Goal: Transaction & Acquisition: Purchase product/service

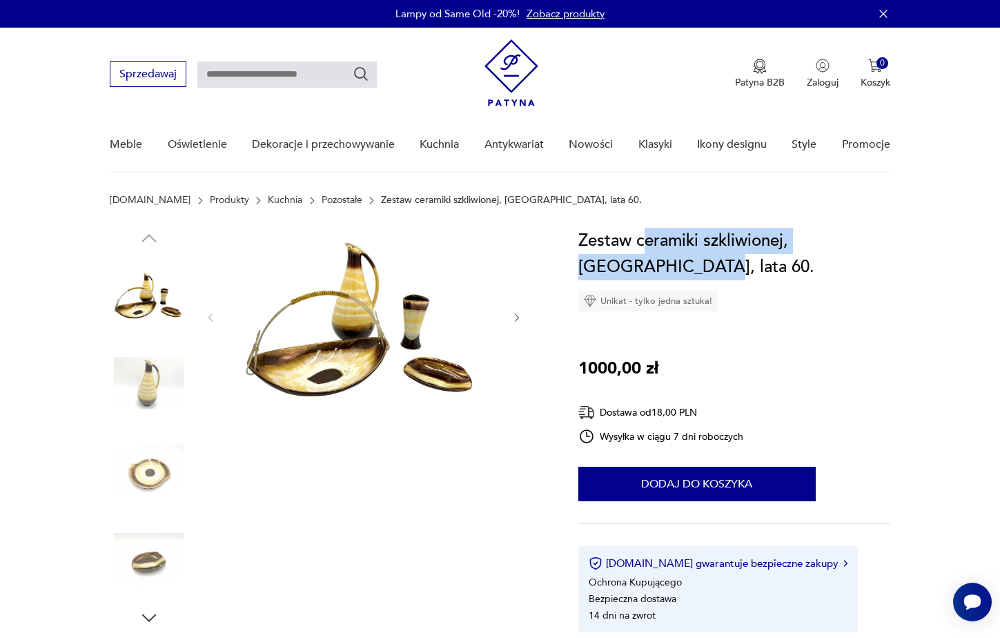
drag, startPoint x: 643, startPoint y: 237, endPoint x: 726, endPoint y: 245, distance: 83.3
click at [733, 281] on div "Zestaw ceramiki szkliwionej, [GEOGRAPHIC_DATA], lata 60. Unikat - tylko jedna s…" at bounding box center [735, 270] width 312 height 84
copy h1 "eramiki szkliwionej, [GEOGRAPHIC_DATA], lata 60."
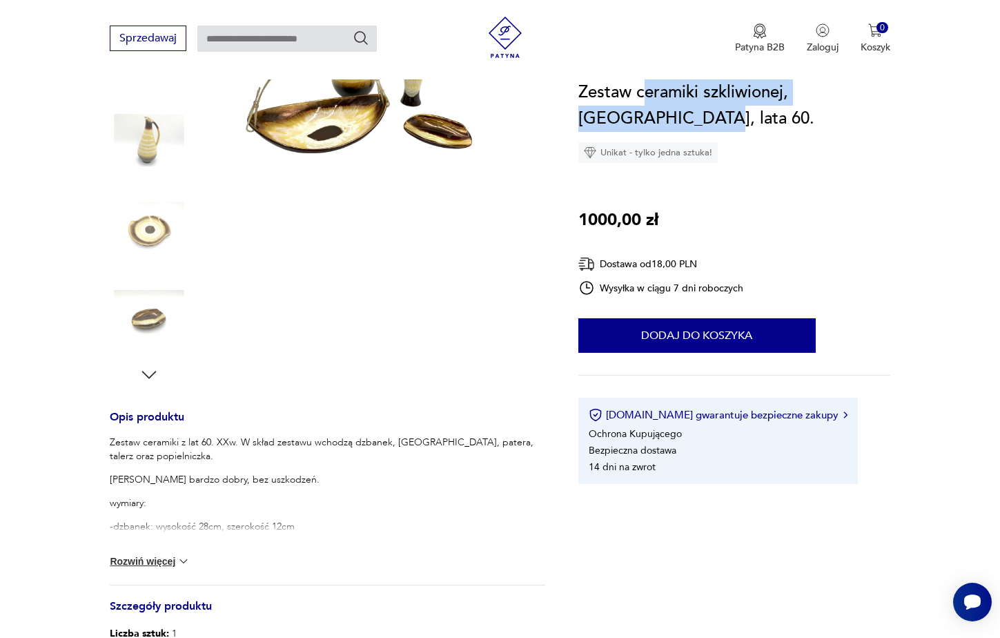
scroll to position [138, 0]
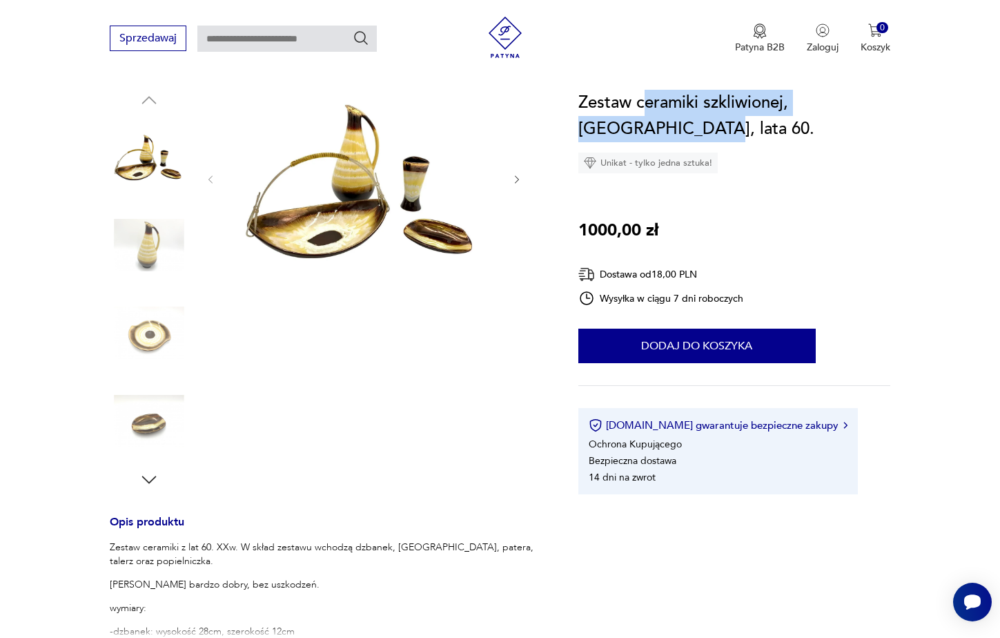
click at [153, 226] on img at bounding box center [149, 245] width 79 height 79
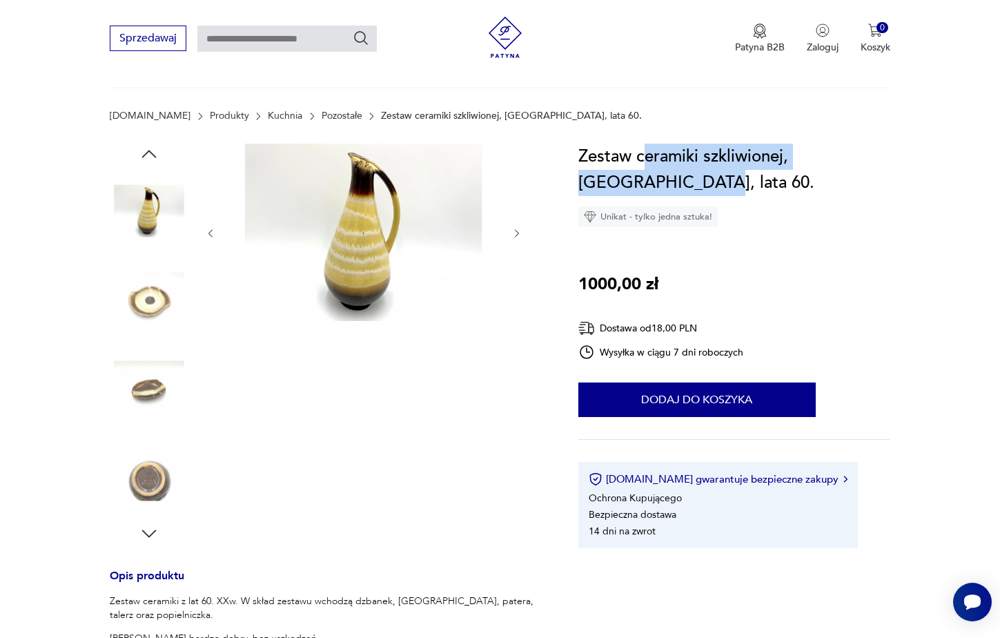
scroll to position [0, 0]
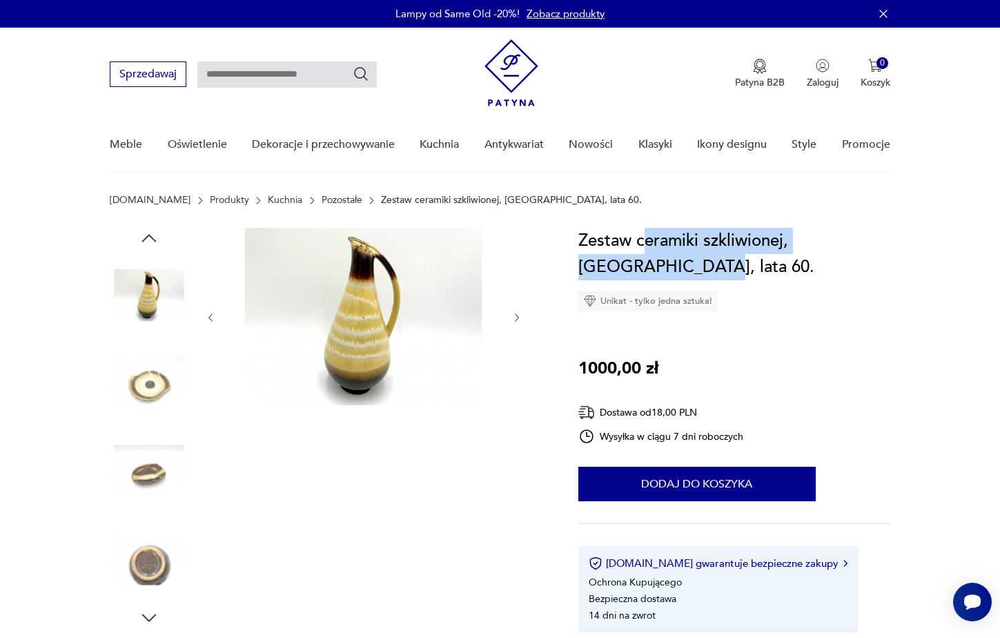
click at [159, 291] on img at bounding box center [149, 294] width 79 height 79
click at [512, 316] on icon "button" at bounding box center [518, 318] width 12 height 12
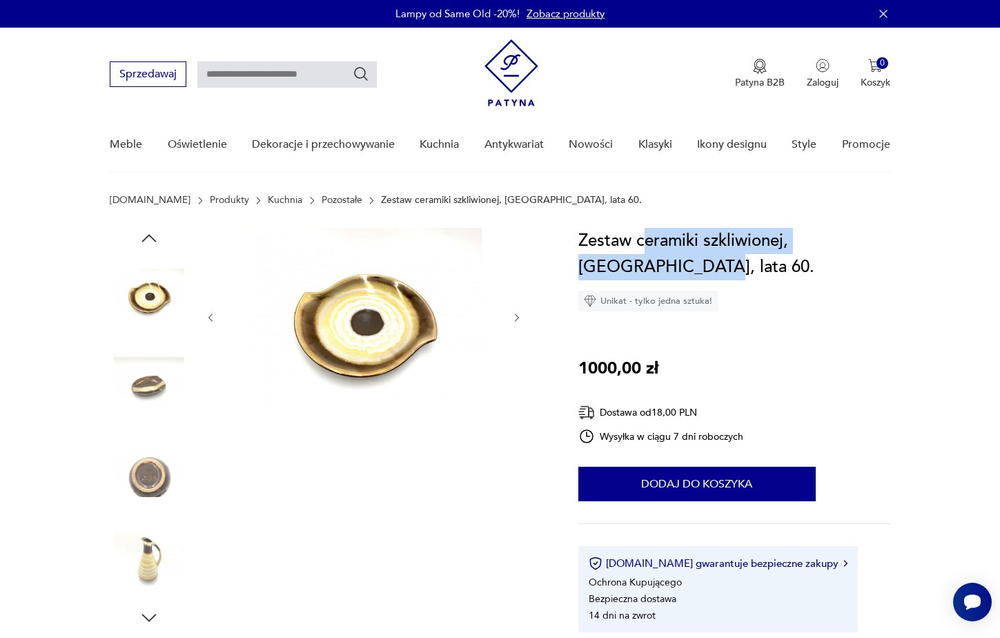
click at [512, 316] on icon "button" at bounding box center [518, 318] width 12 height 12
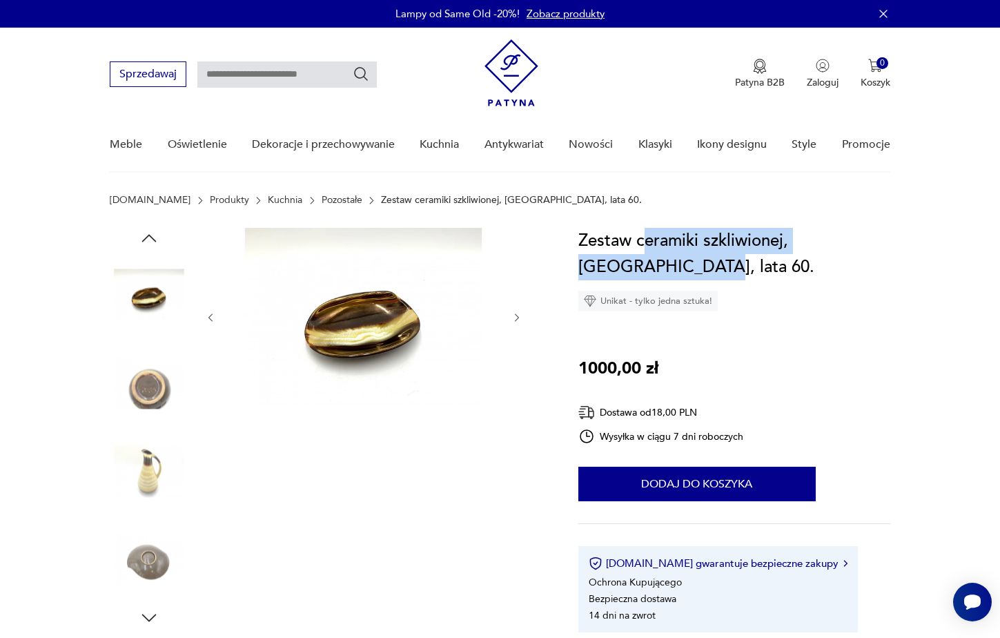
click at [512, 316] on icon "button" at bounding box center [518, 318] width 12 height 12
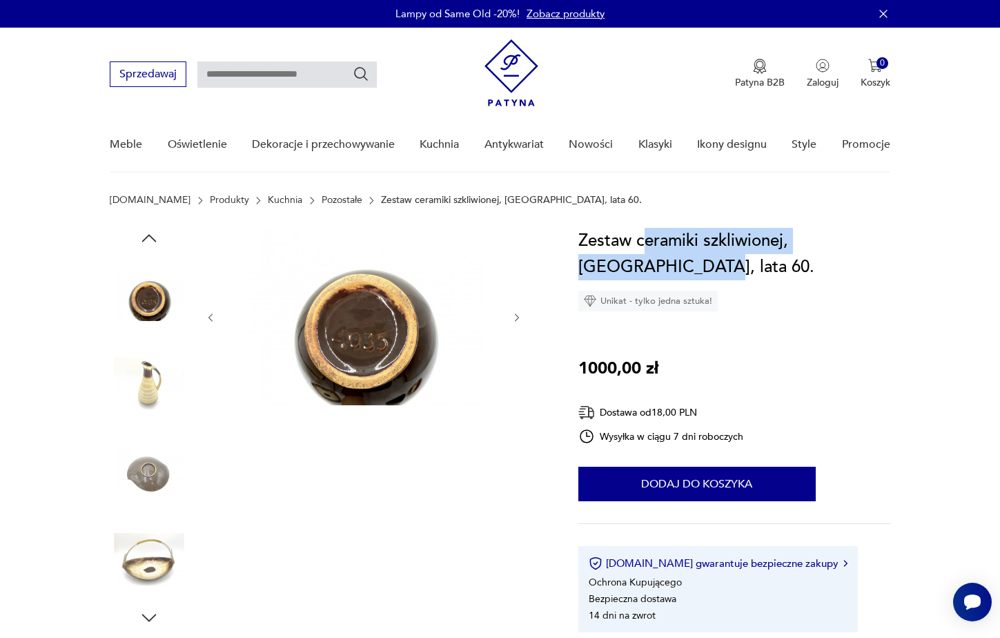
click at [512, 316] on icon "button" at bounding box center [518, 318] width 12 height 12
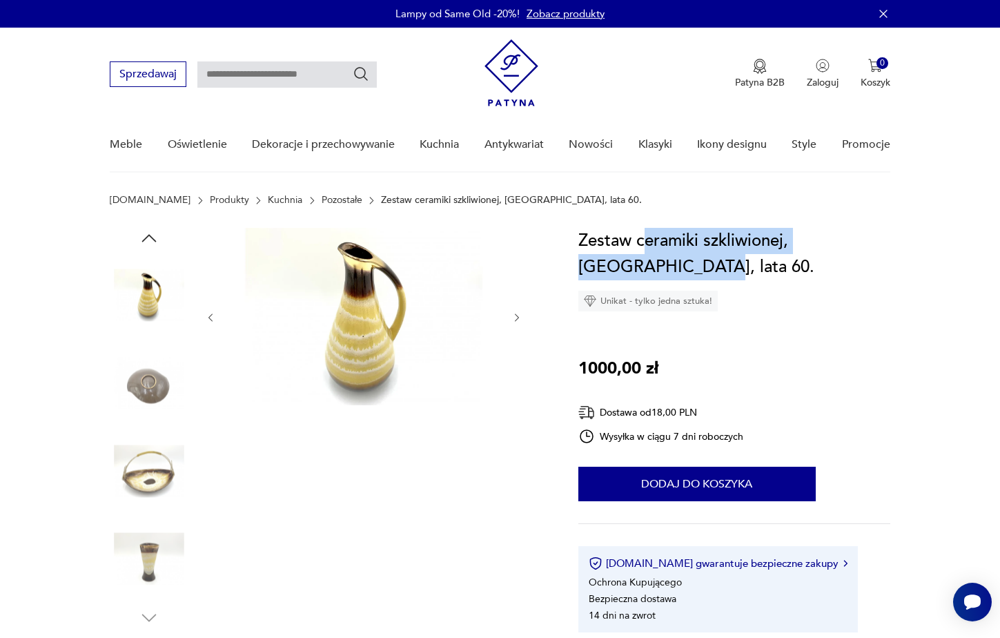
click at [512, 316] on icon "button" at bounding box center [518, 318] width 12 height 12
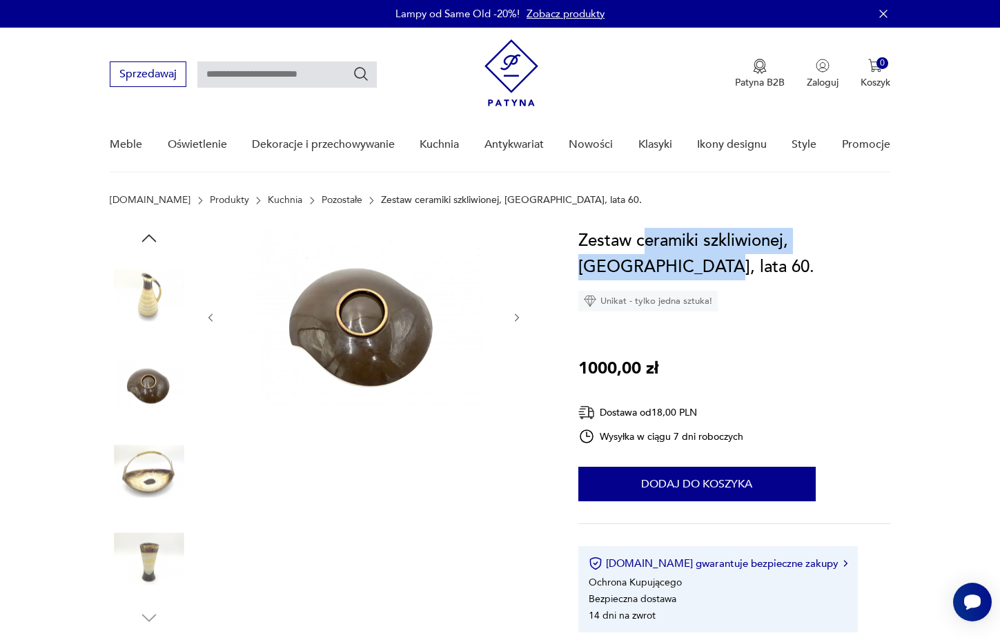
click at [512, 316] on icon "button" at bounding box center [518, 318] width 12 height 12
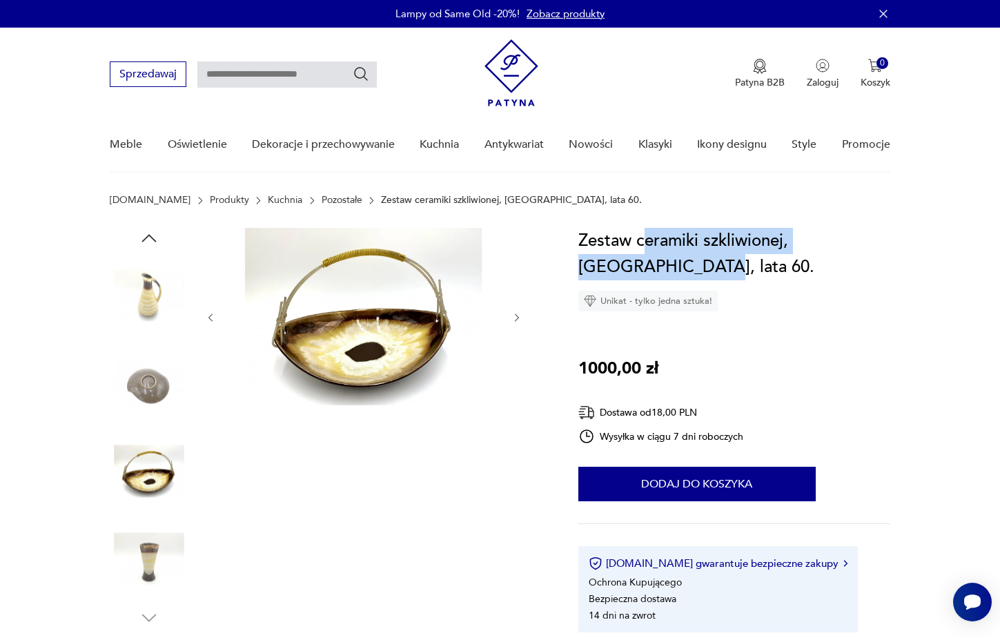
click at [512, 316] on icon "button" at bounding box center [518, 318] width 12 height 12
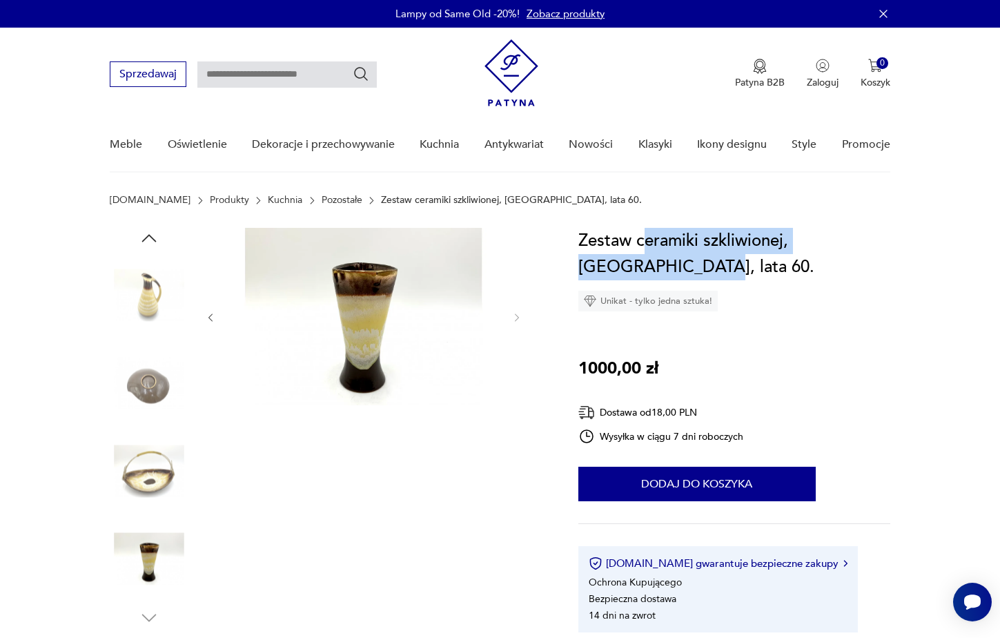
click at [147, 308] on img at bounding box center [149, 294] width 79 height 79
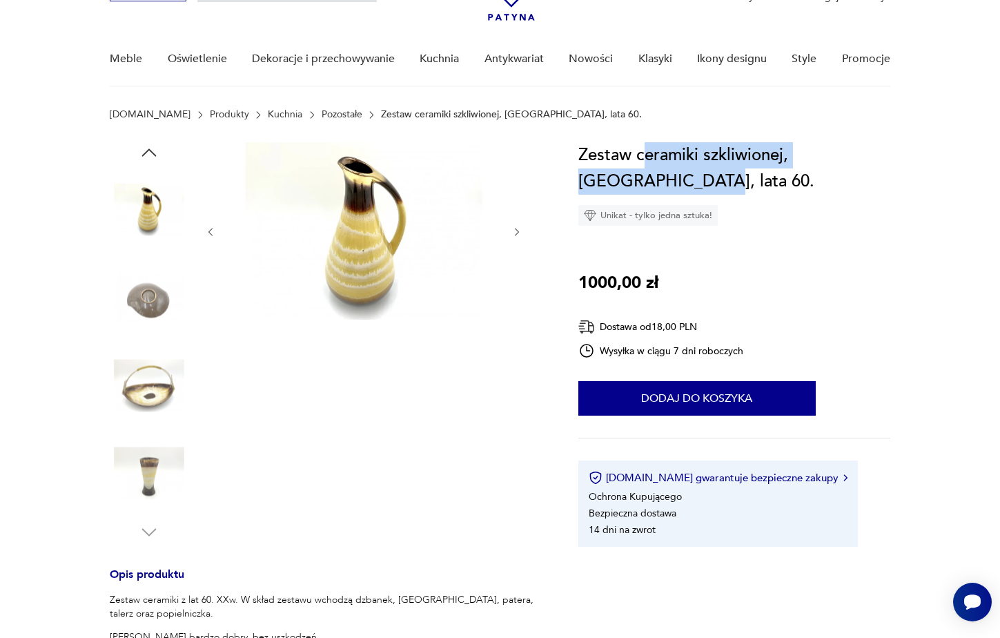
scroll to position [414, 0]
